Goal: Task Accomplishment & Management: Manage account settings

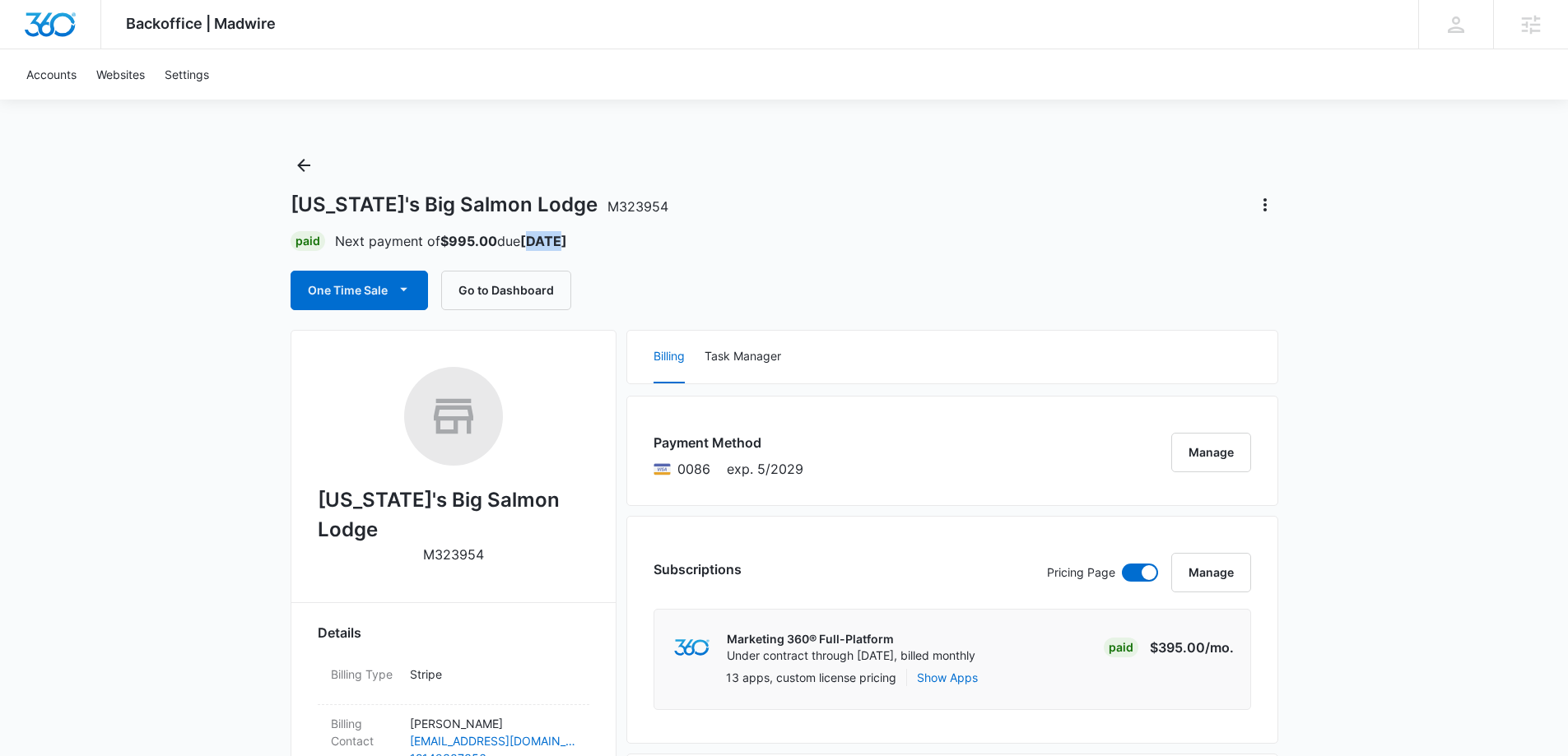
drag, startPoint x: 534, startPoint y: 241, endPoint x: 602, endPoint y: 241, distance: 68.0
click at [602, 241] on div "Paid Next payment of $995.00 due Nov 2" at bounding box center [784, 241] width 987 height 20
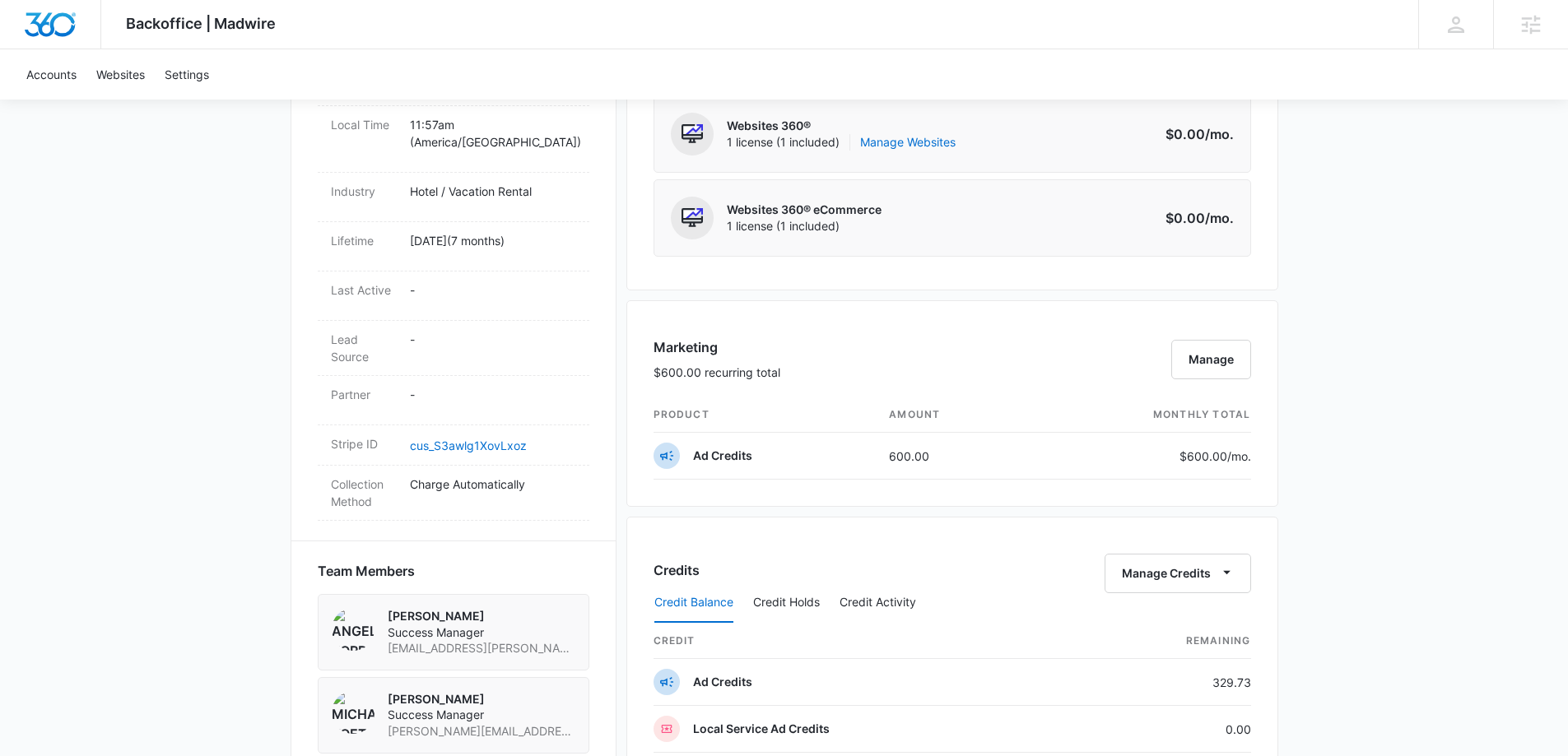
scroll to position [905, 0]
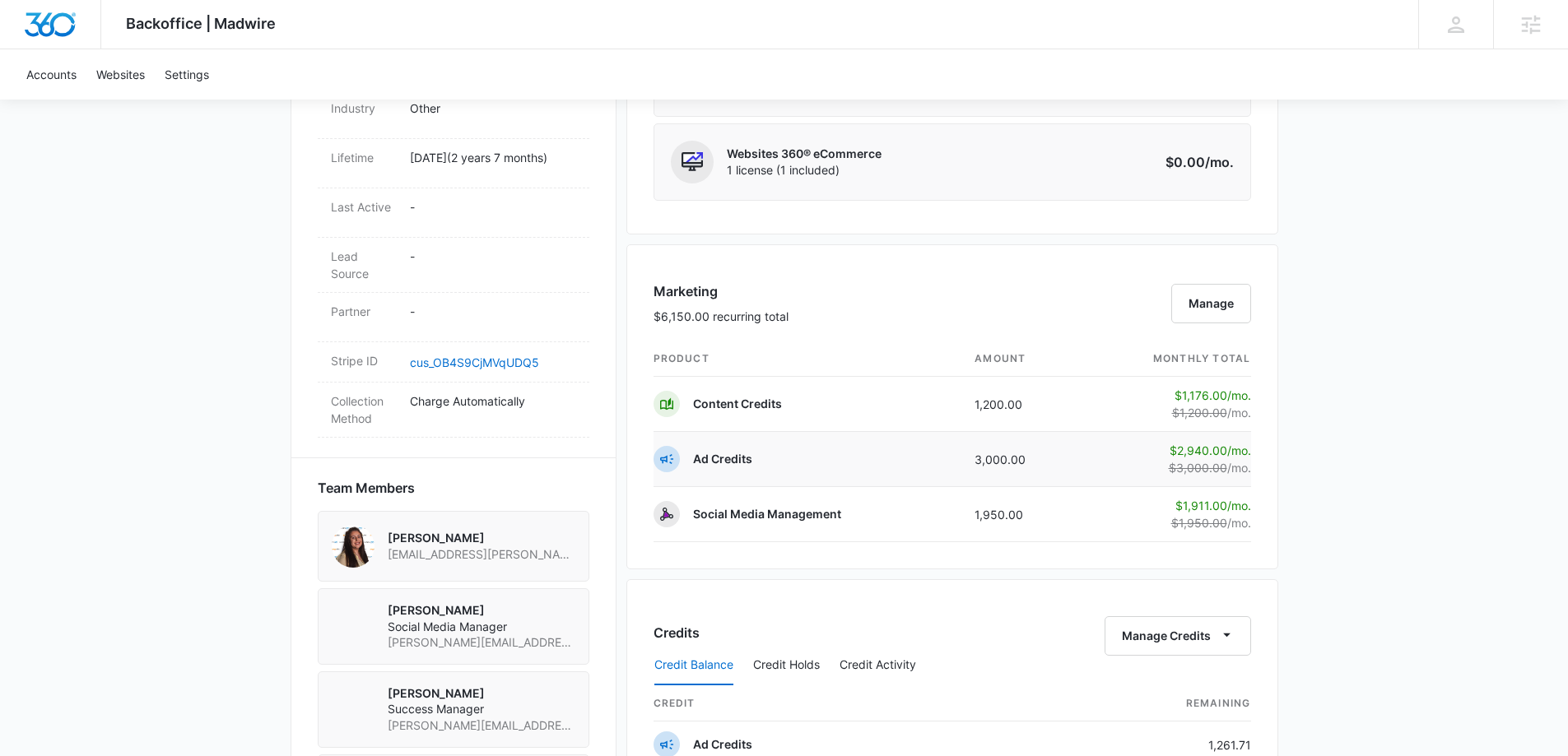
scroll to position [987, 0]
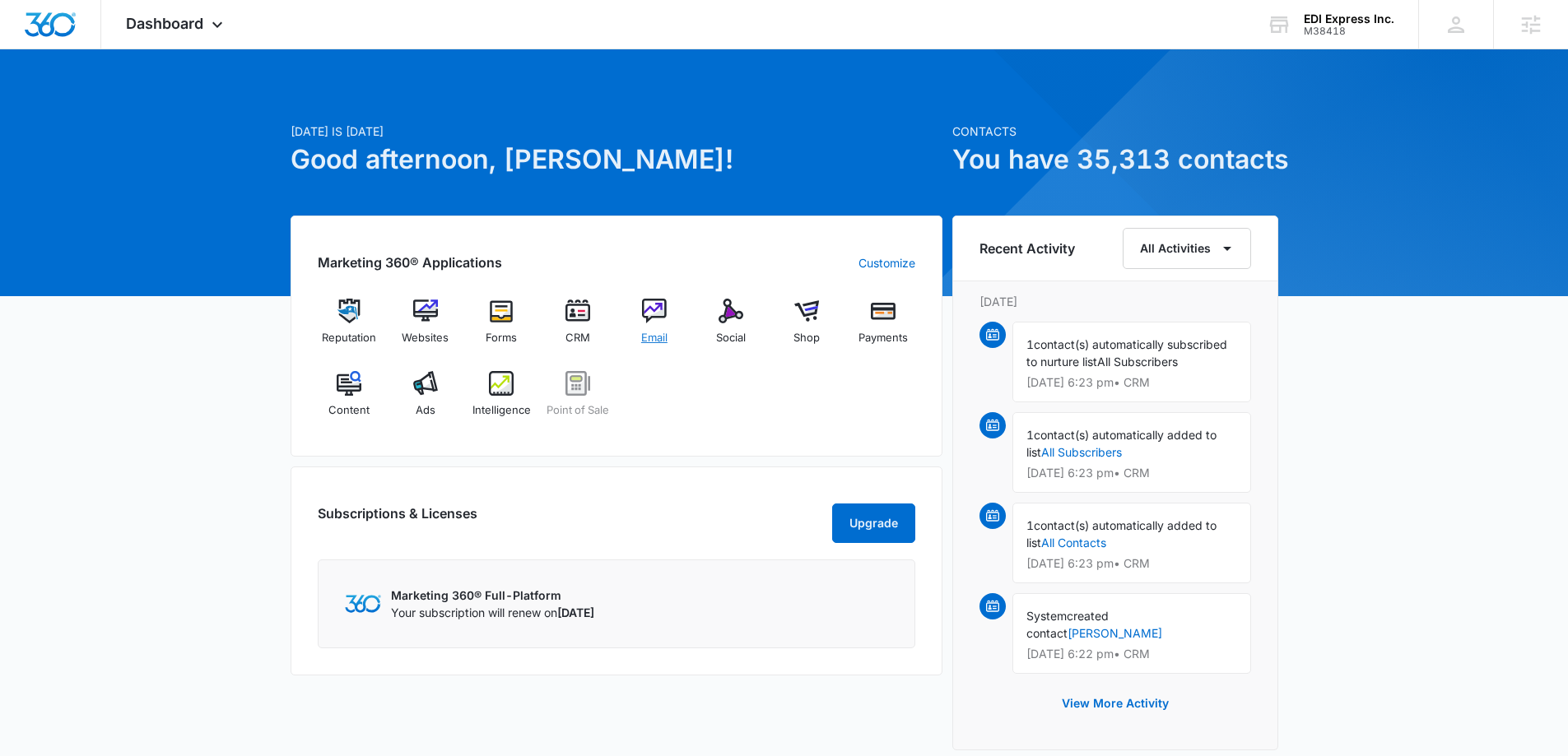
click at [657, 310] on img at bounding box center [654, 311] width 25 height 25
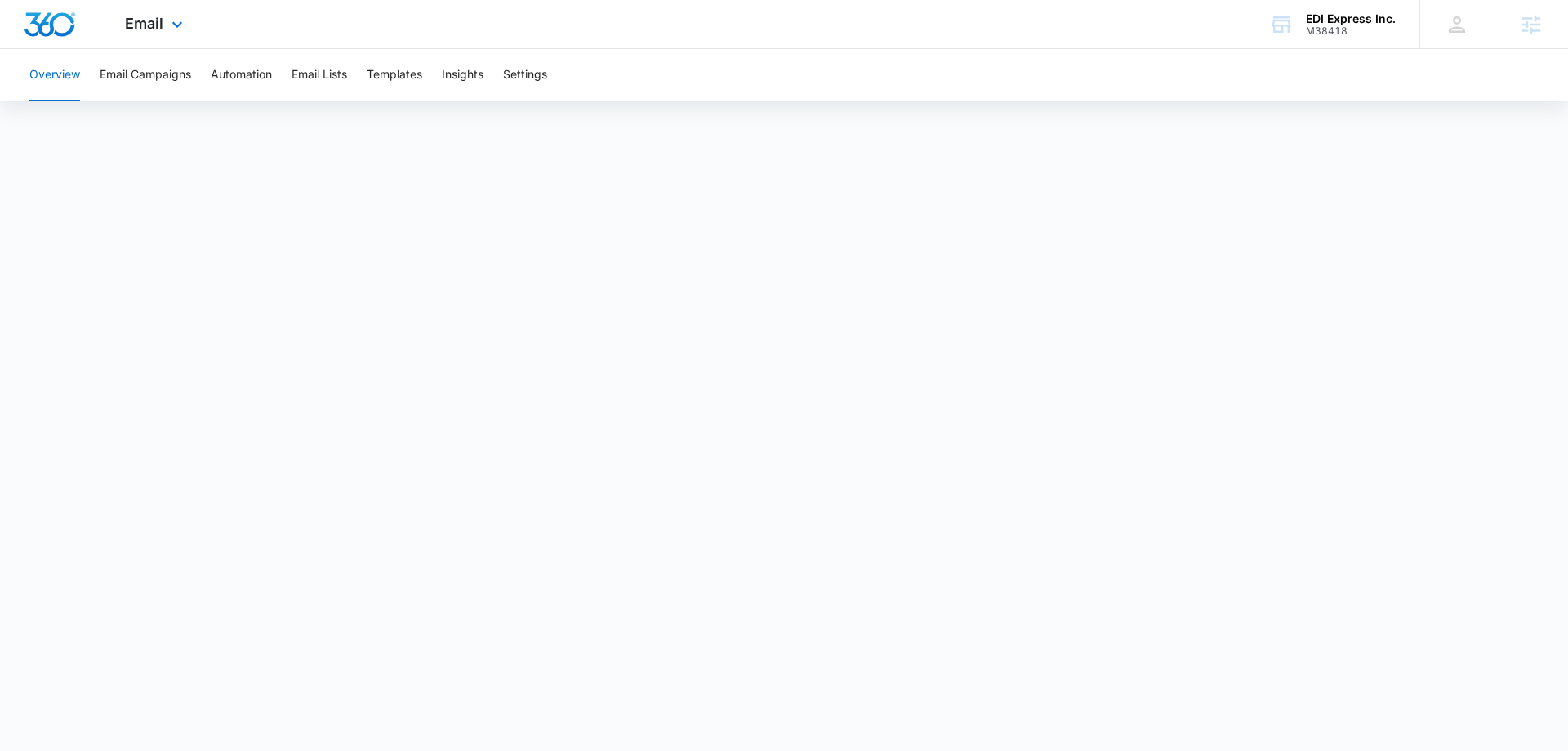
click at [146, 13] on div "Email Apps Reputation Websites Forms CRM Email Social Shop Payments POS Content…" at bounding box center [155, 24] width 111 height 49
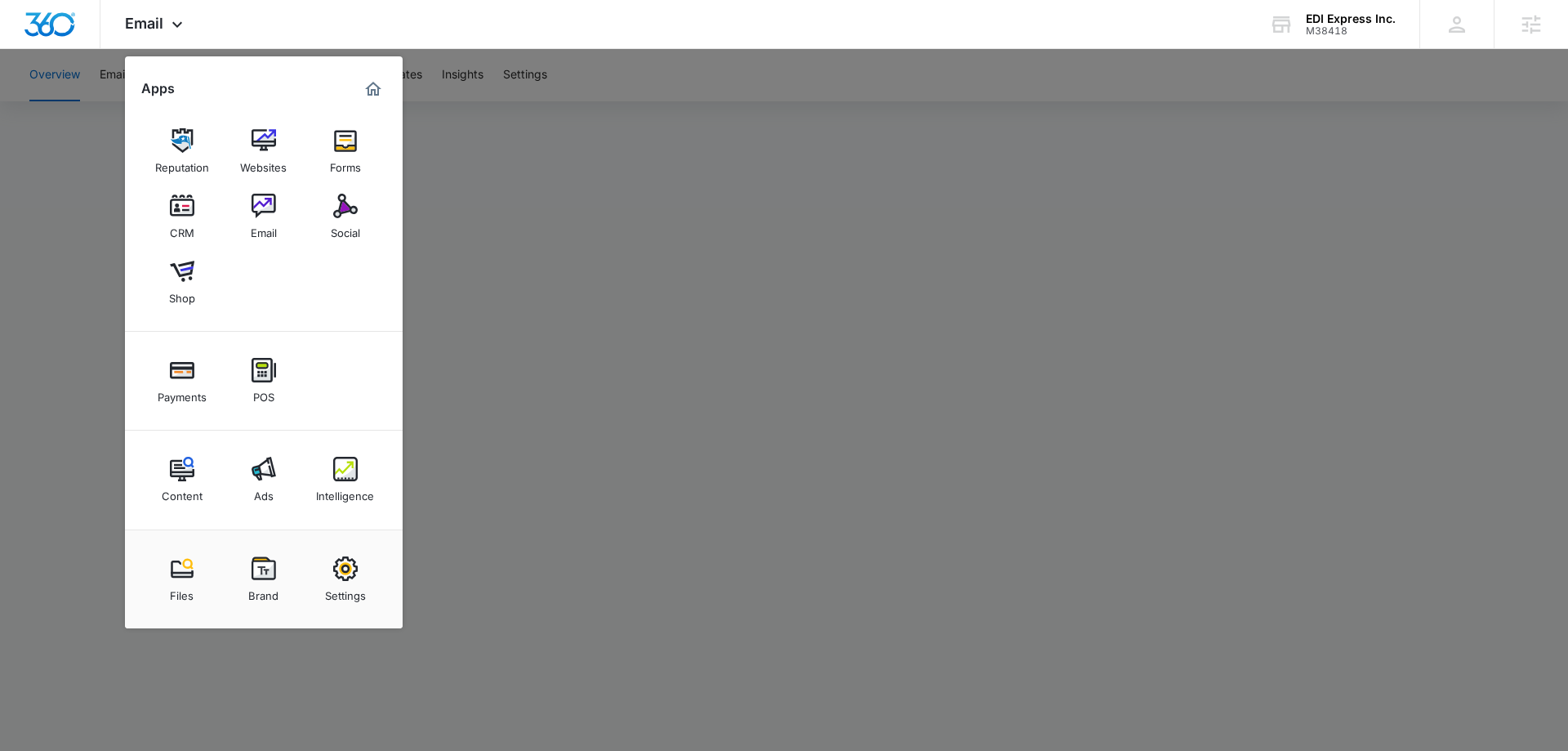
click at [705, 252] on div at bounding box center [784, 376] width 1568 height 751
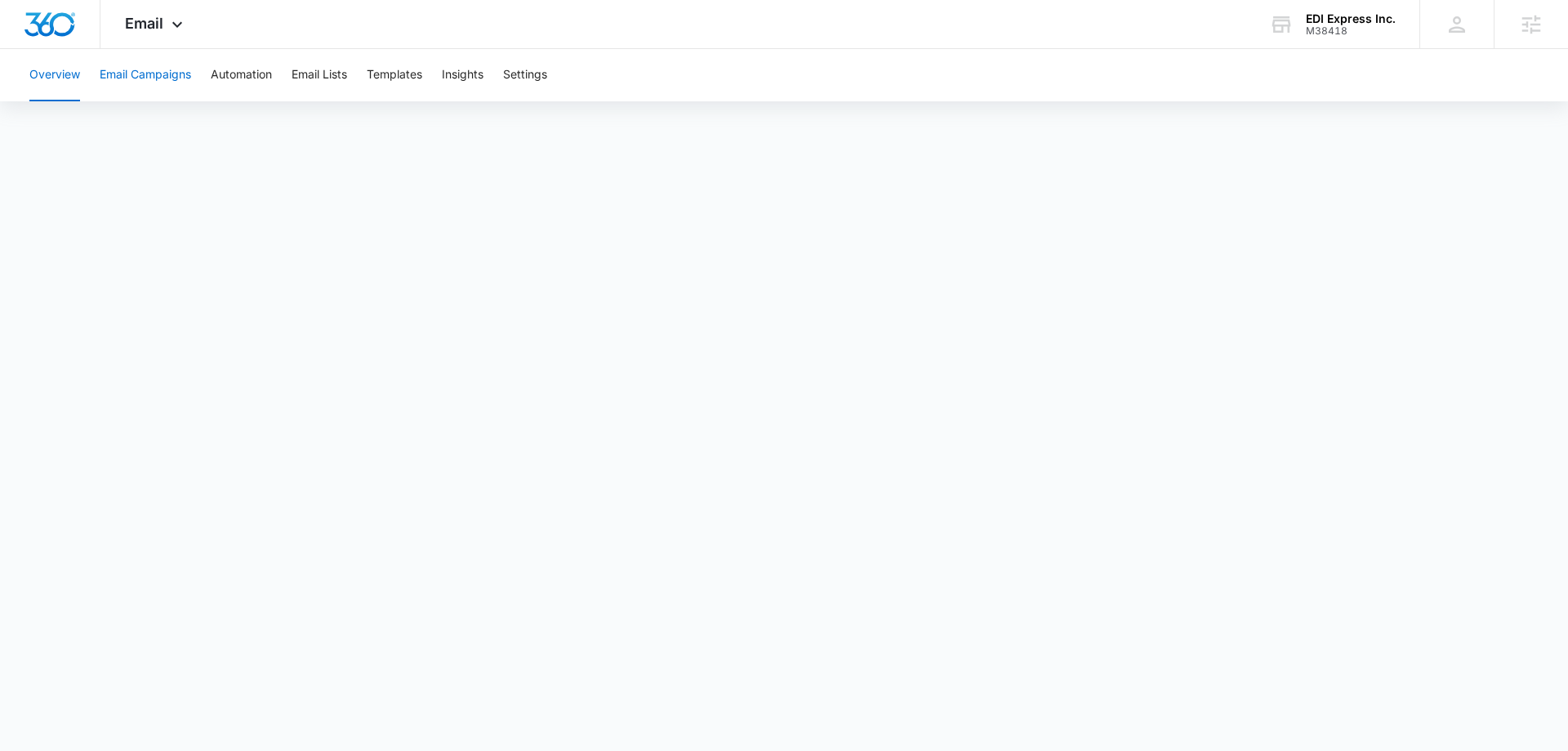
click at [130, 77] on button "Email Campaigns" at bounding box center [146, 74] width 91 height 52
click at [320, 80] on button "Email Lists" at bounding box center [319, 74] width 55 height 52
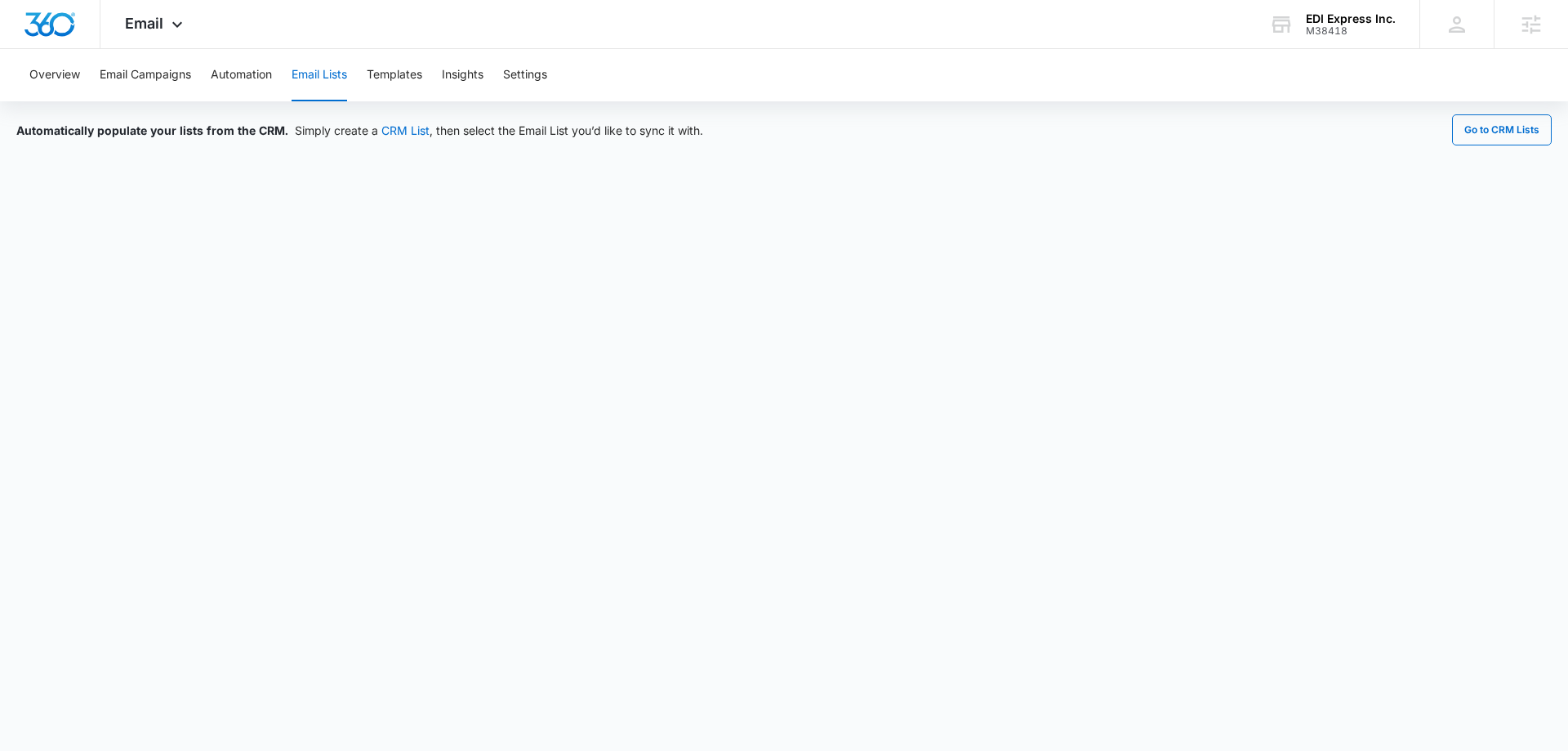
click at [308, 88] on button "Email Lists" at bounding box center [319, 74] width 55 height 52
click at [128, 83] on button "Email Campaigns" at bounding box center [146, 74] width 91 height 52
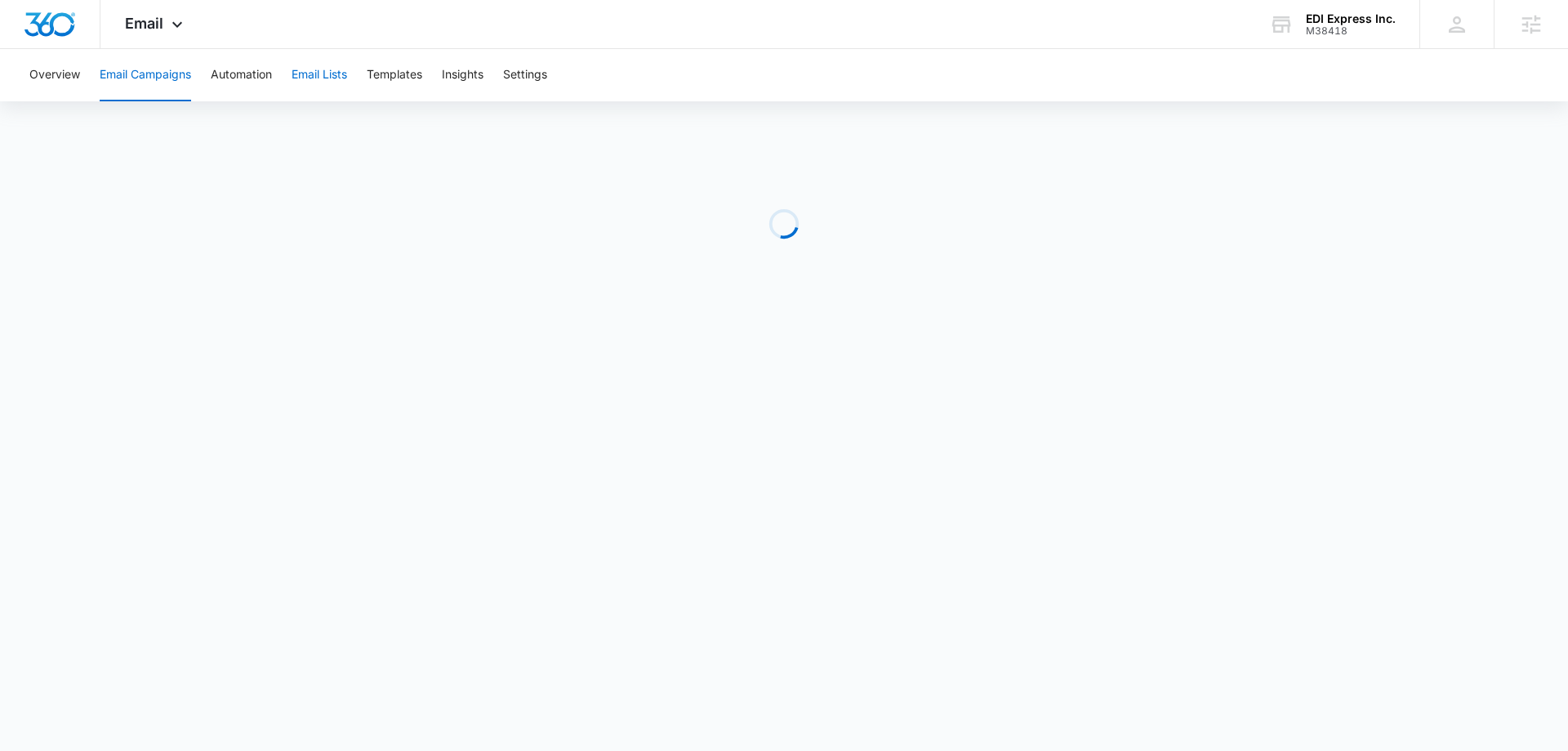
click at [321, 83] on button "Email Lists" at bounding box center [319, 74] width 55 height 52
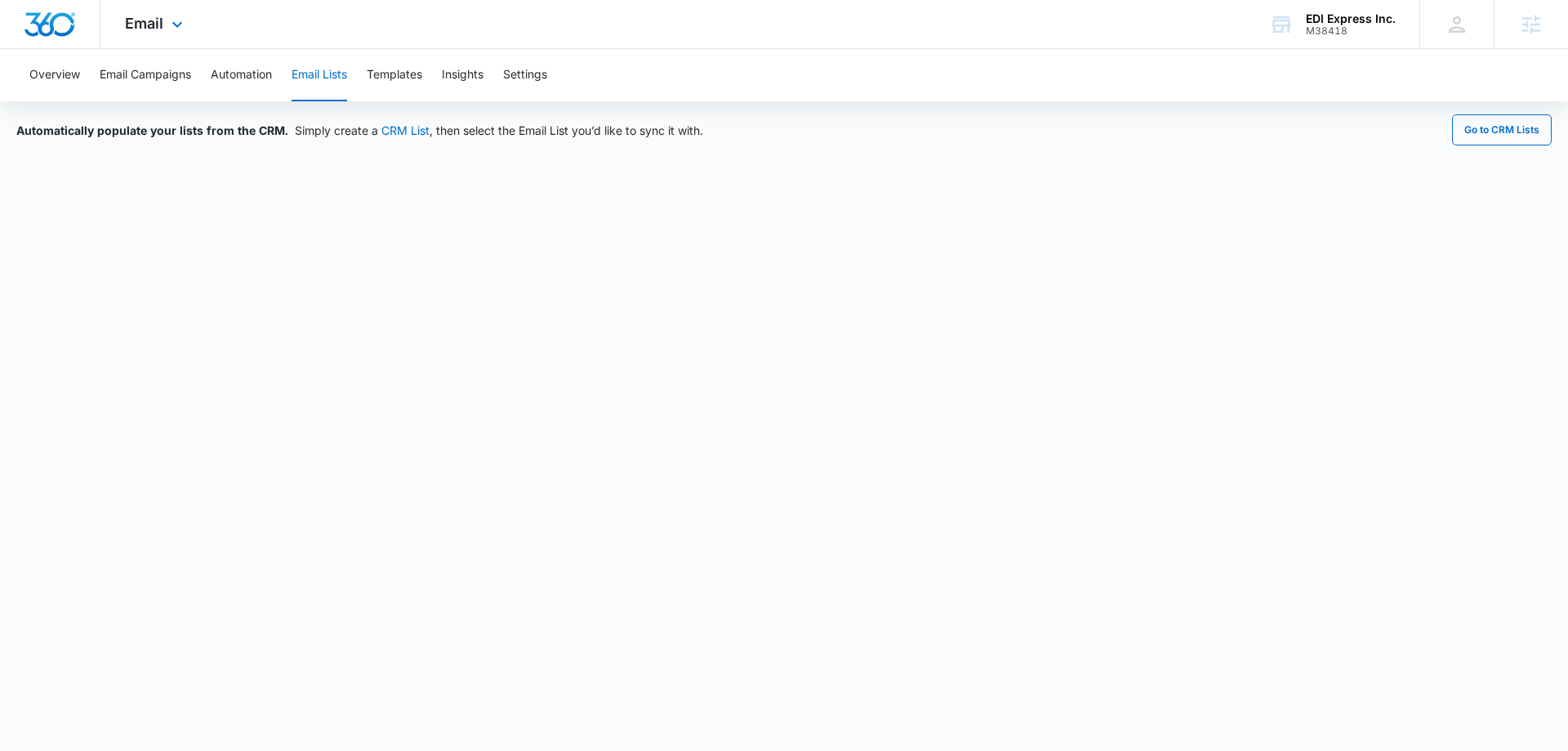
click at [51, 30] on img "Dashboard" at bounding box center [50, 25] width 52 height 25
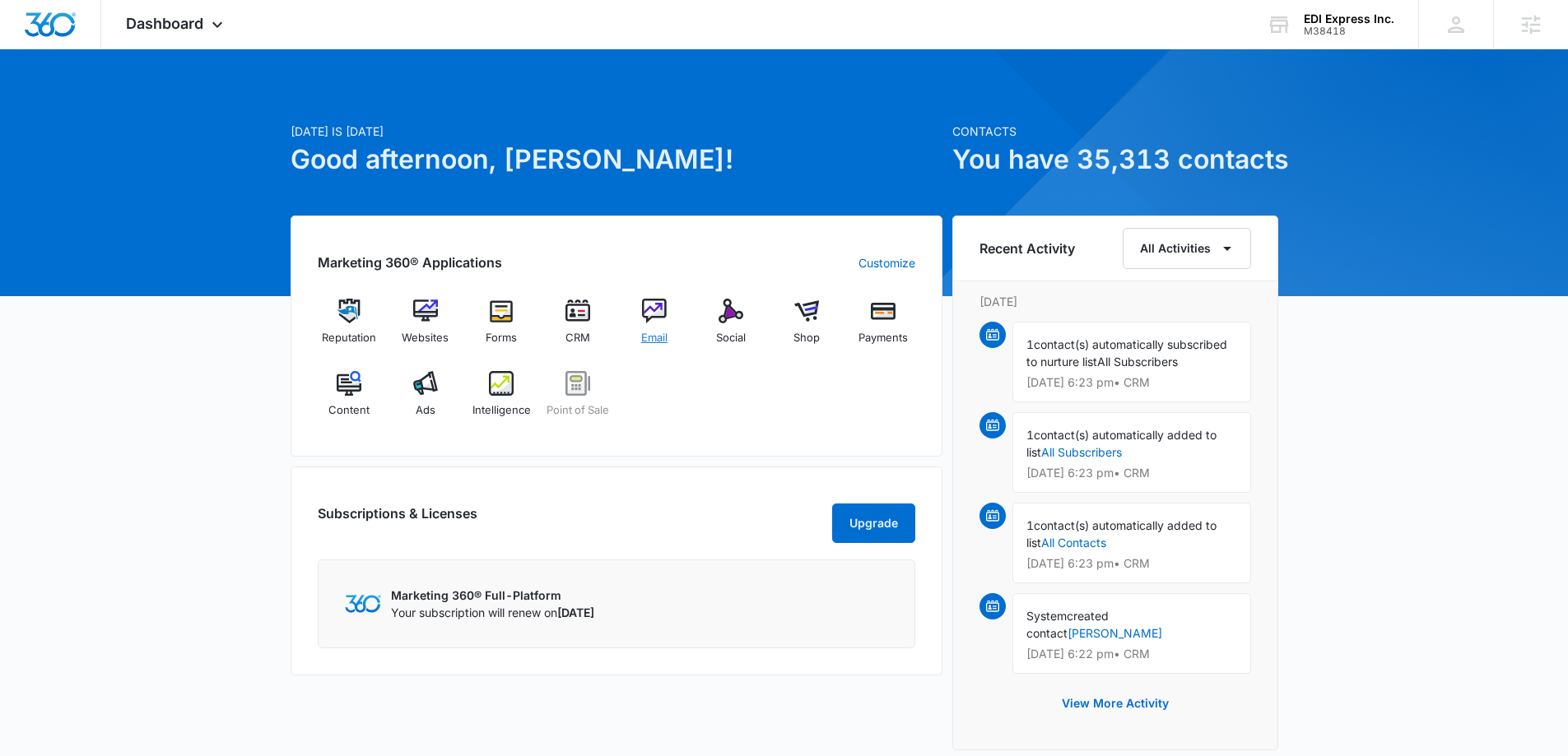
click at [651, 320] on img at bounding box center [654, 311] width 25 height 25
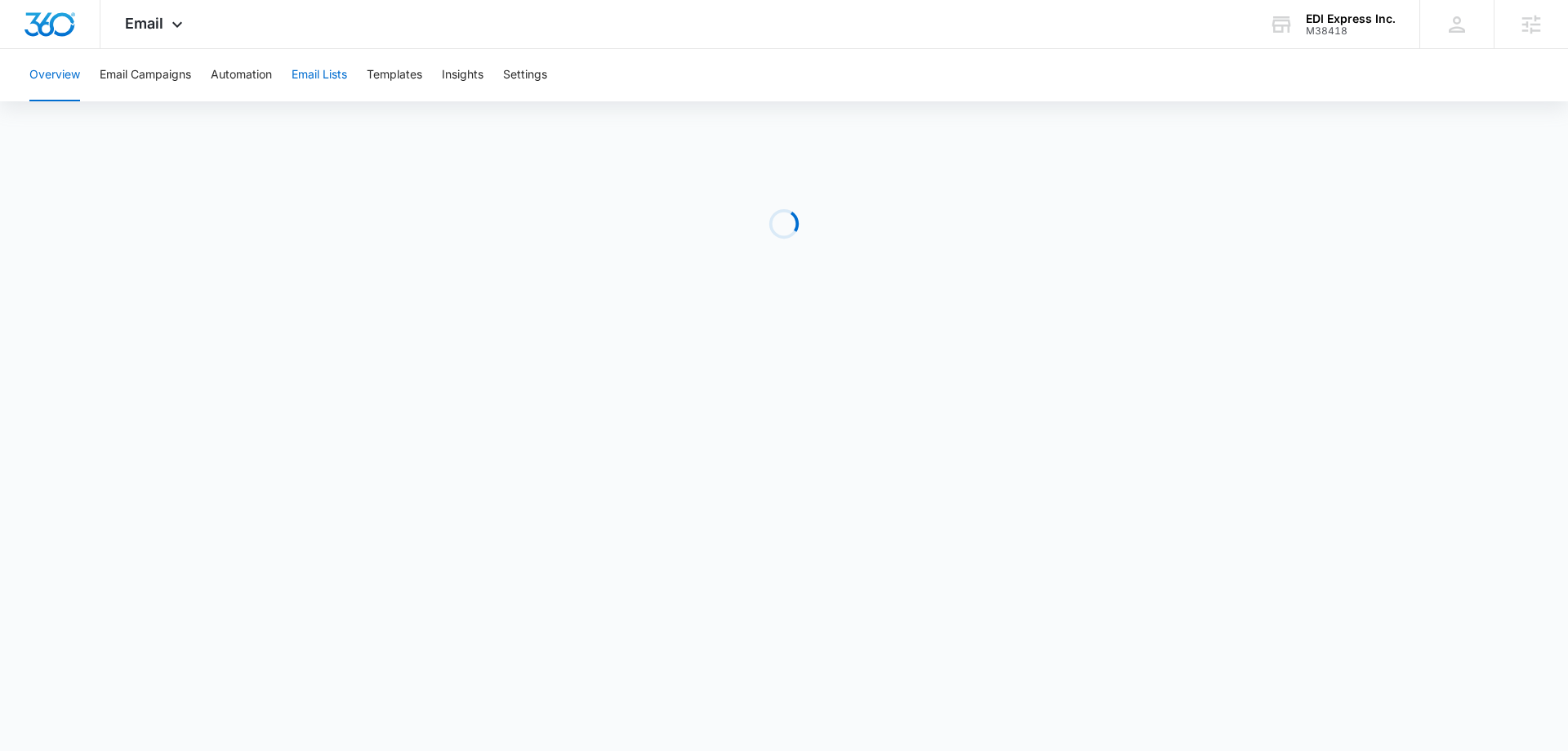
click at [337, 78] on button "Email Lists" at bounding box center [319, 74] width 55 height 52
